Goal: Complete application form: Complete application form

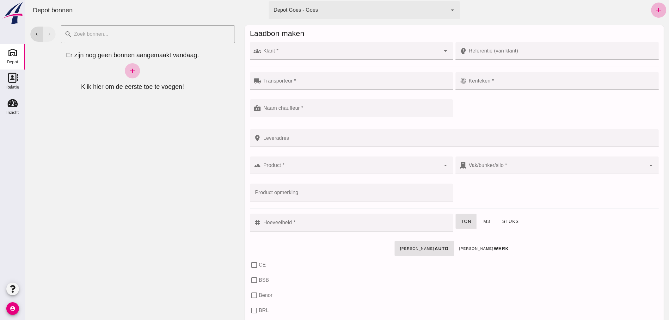
click at [652, 4] on link "add" at bounding box center [658, 10] width 15 height 15
click at [347, 82] on input "Transporteur *" at bounding box center [355, 84] width 188 height 8
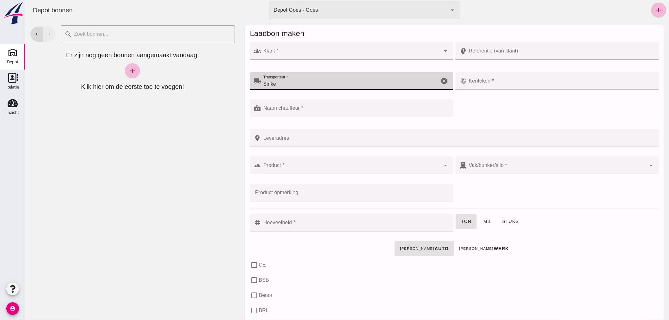
type input "Sinke"
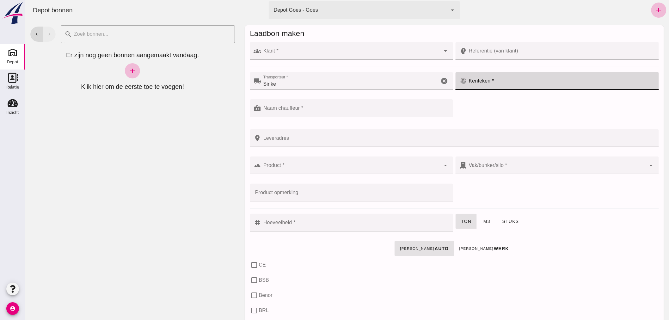
click at [502, 79] on div at bounding box center [561, 81] width 188 height 18
type input "17-BXX-5"
click at [291, 51] on input "Klant *" at bounding box center [350, 54] width 179 height 8
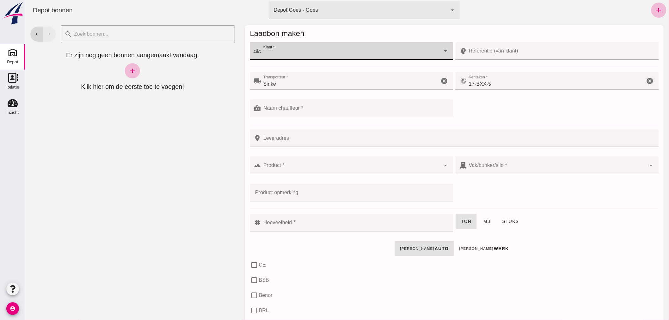
click at [646, 79] on icon "cancel" at bounding box center [650, 81] width 8 height 8
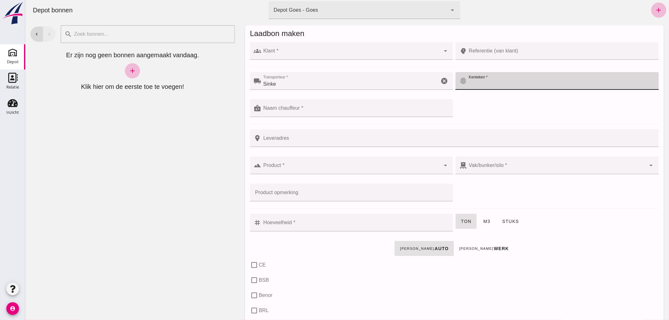
click at [440, 77] on icon "cancel" at bounding box center [444, 81] width 8 height 8
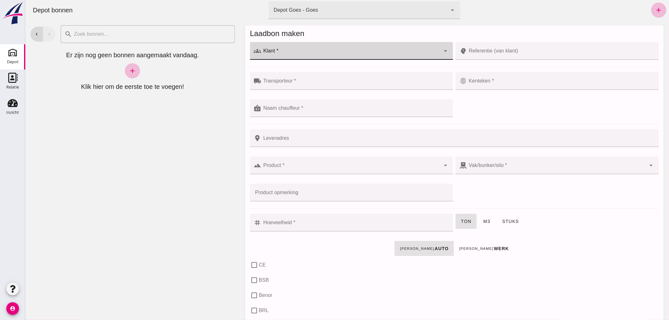
click at [334, 53] on input "Klant *" at bounding box center [350, 54] width 179 height 8
click at [277, 54] on input "indenb gaa" at bounding box center [345, 54] width 169 height 8
click at [264, 54] on input "inden gaa" at bounding box center [345, 54] width 169 height 8
click at [290, 53] on input "in rden gaa" at bounding box center [345, 54] width 169 height 8
click at [268, 53] on input "in rden gaar" at bounding box center [345, 54] width 169 height 8
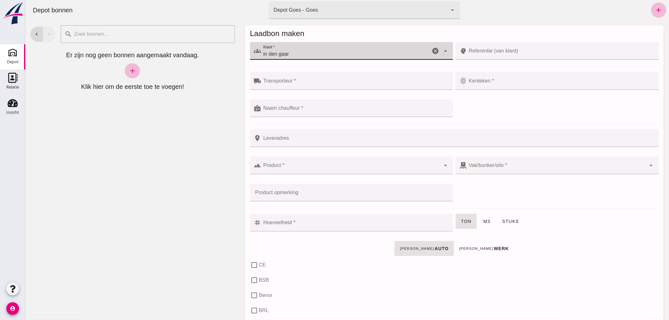
click at [289, 54] on input "in den gaar" at bounding box center [345, 54] width 169 height 8
drag, startPoint x: 274, startPoint y: 52, endPoint x: 257, endPoint y: 56, distance: 17.6
click at [257, 56] on div "groups Klant * Klant * in den gaard cancel arrow_drop_down" at bounding box center [351, 51] width 203 height 18
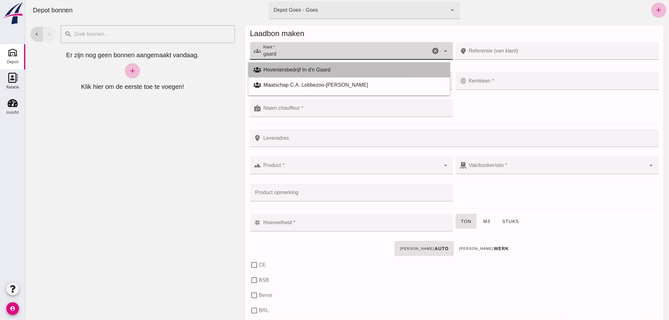
click at [283, 68] on div "Hoveniersbedrijf In d'n Gaard" at bounding box center [353, 70] width 181 height 8
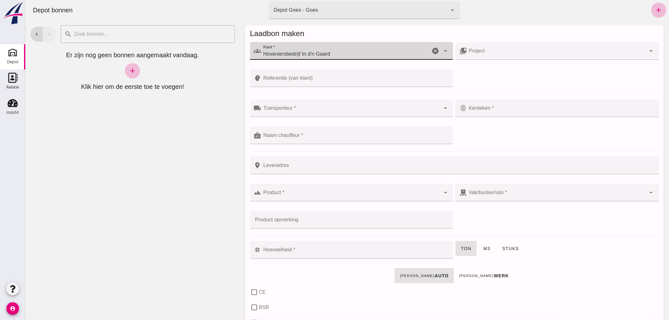
type input "Hoveniersbedrijf In d'n Gaard"
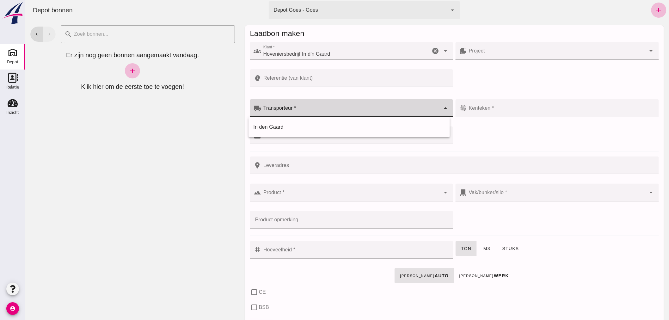
click at [302, 105] on div at bounding box center [350, 108] width 179 height 18
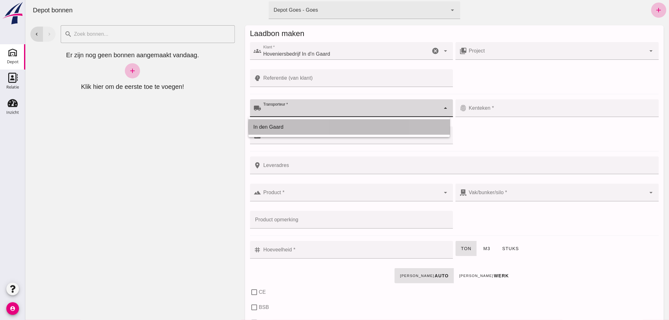
drag, startPoint x: 288, startPoint y: 127, endPoint x: 356, endPoint y: 126, distance: 67.3
click at [289, 127] on div "In den Gaard" at bounding box center [348, 127] width 191 height 8
type input "In den Gaard"
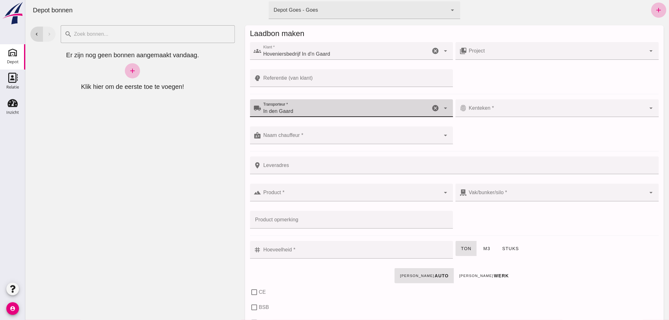
click at [494, 111] on input "Kenteken *" at bounding box center [556, 111] width 179 height 8
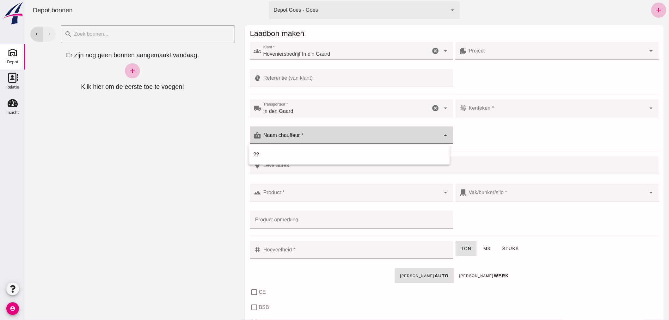
click at [374, 137] on input "Naam chauffeur *" at bounding box center [350, 139] width 179 height 8
drag, startPoint x: 335, startPoint y: 153, endPoint x: 337, endPoint y: 149, distance: 3.5
click at [335, 152] on div "??" at bounding box center [348, 155] width 191 height 8
type input "??"
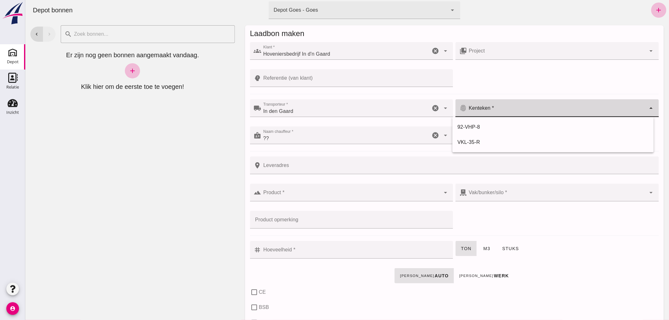
click at [491, 109] on input "Kenteken *" at bounding box center [556, 111] width 179 height 8
click at [481, 141] on div "VKL-35-R" at bounding box center [552, 142] width 191 height 8
type input "VKL-35-R"
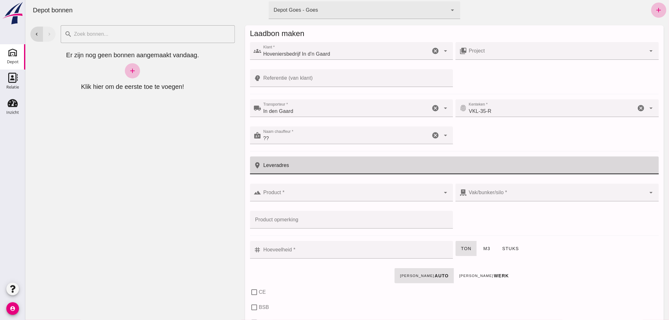
click at [314, 165] on input "Leveradres" at bounding box center [458, 165] width 394 height 18
click at [315, 193] on input "Product *" at bounding box center [350, 196] width 179 height 8
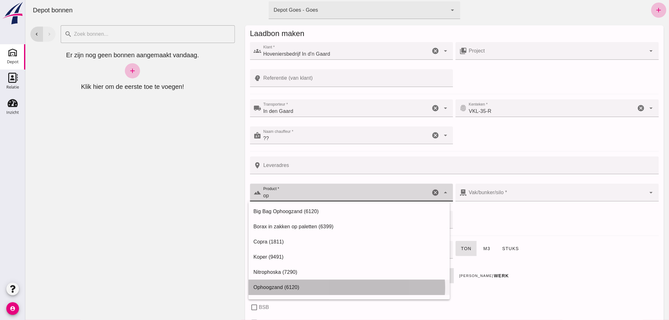
click at [297, 284] on div "Ophoogzand (6120)" at bounding box center [348, 288] width 191 height 8
type input "Ophoogzand (6120)"
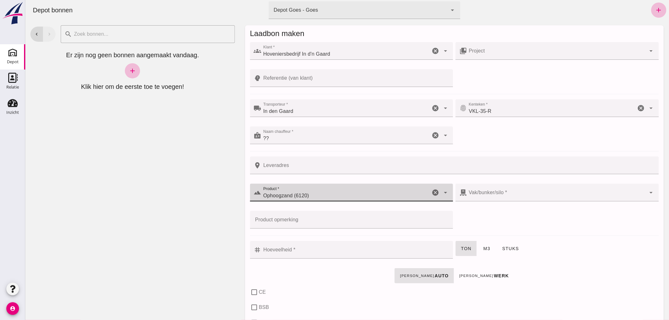
type input "38"
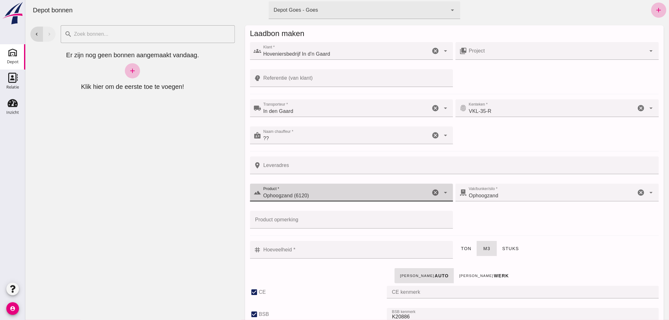
checkbox input "true"
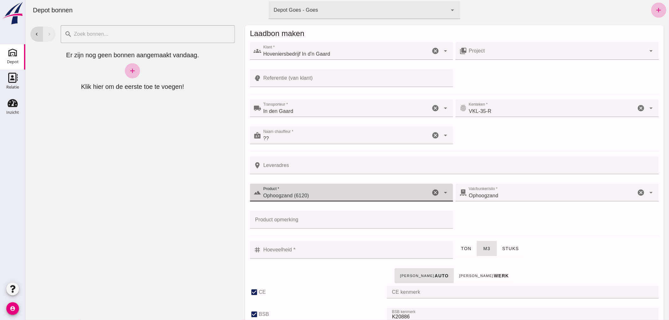
checkbox input "true"
type input "40"
type input "Ophoogzand (6120)"
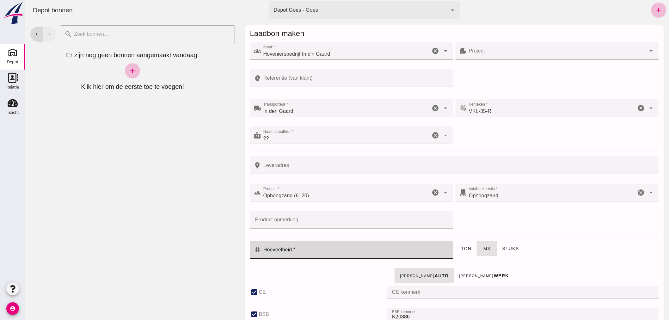
click at [344, 251] on input "Hoeveelheid *" at bounding box center [355, 250] width 188 height 18
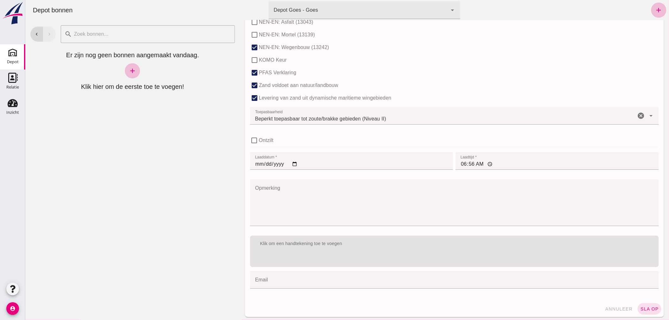
scroll to position [388, 0]
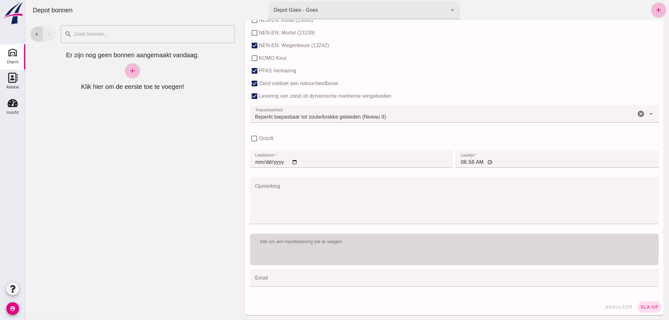
type input "1.5"
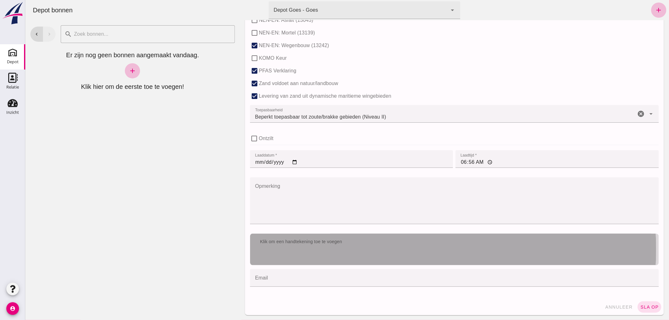
click at [380, 251] on div "Klik om een handtekening toe te voegen" at bounding box center [454, 250] width 409 height 32
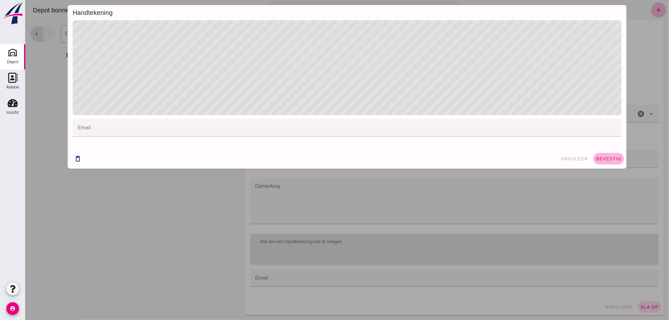
click at [605, 155] on button "bevestig" at bounding box center [608, 158] width 31 height 11
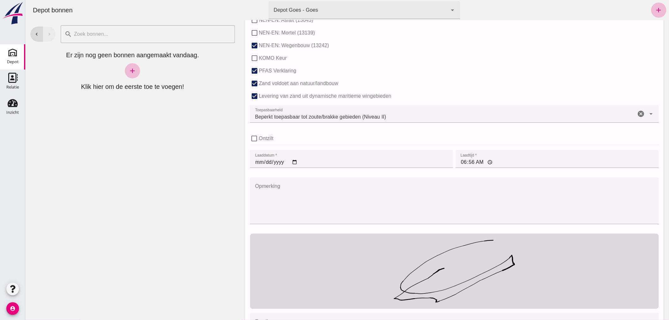
scroll to position [432, 0]
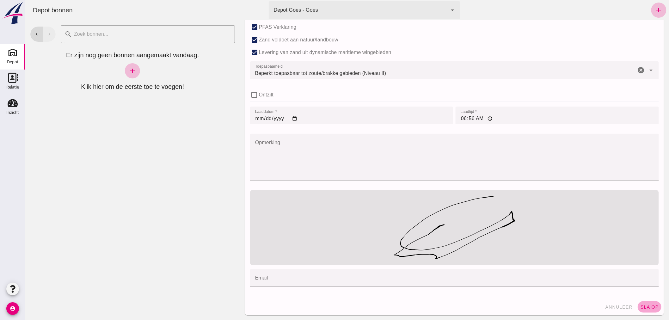
click at [646, 304] on span "sla op" at bounding box center [649, 306] width 19 height 5
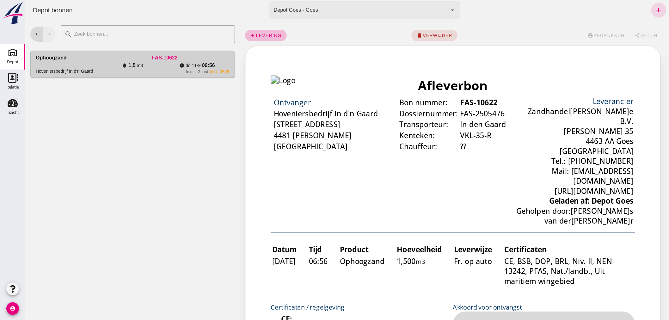
scroll to position [0, 0]
click at [640, 32] on button "share Delen" at bounding box center [645, 35] width 33 height 11
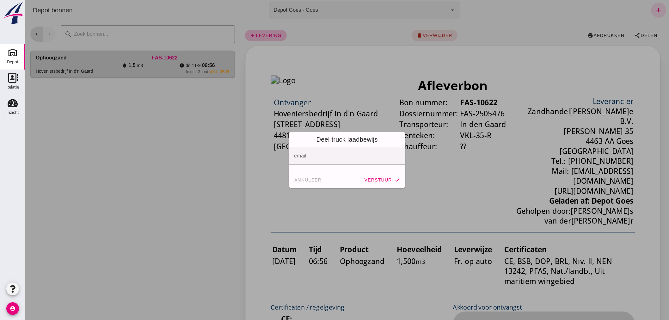
click at [334, 161] on input "email" at bounding box center [347, 159] width 106 height 8
click at [334, 160] on input "email" at bounding box center [347, 159] width 106 height 8
click at [305, 181] on span "annuleer" at bounding box center [308, 179] width 28 height 5
